Goal: Task Accomplishment & Management: Manage account settings

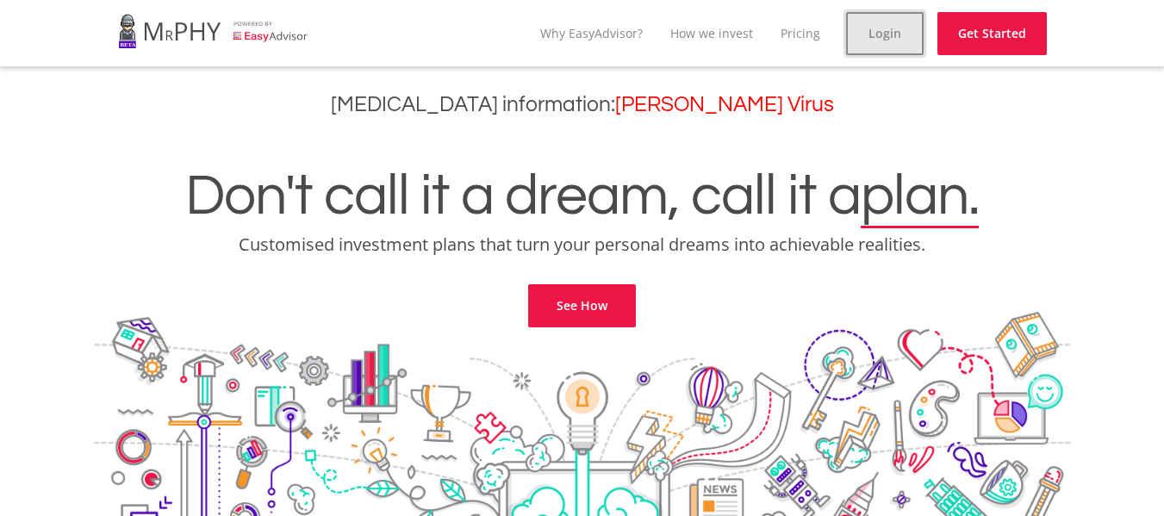
click at [914, 45] on link "Login" at bounding box center [885, 33] width 78 height 43
